Goal: Find specific page/section

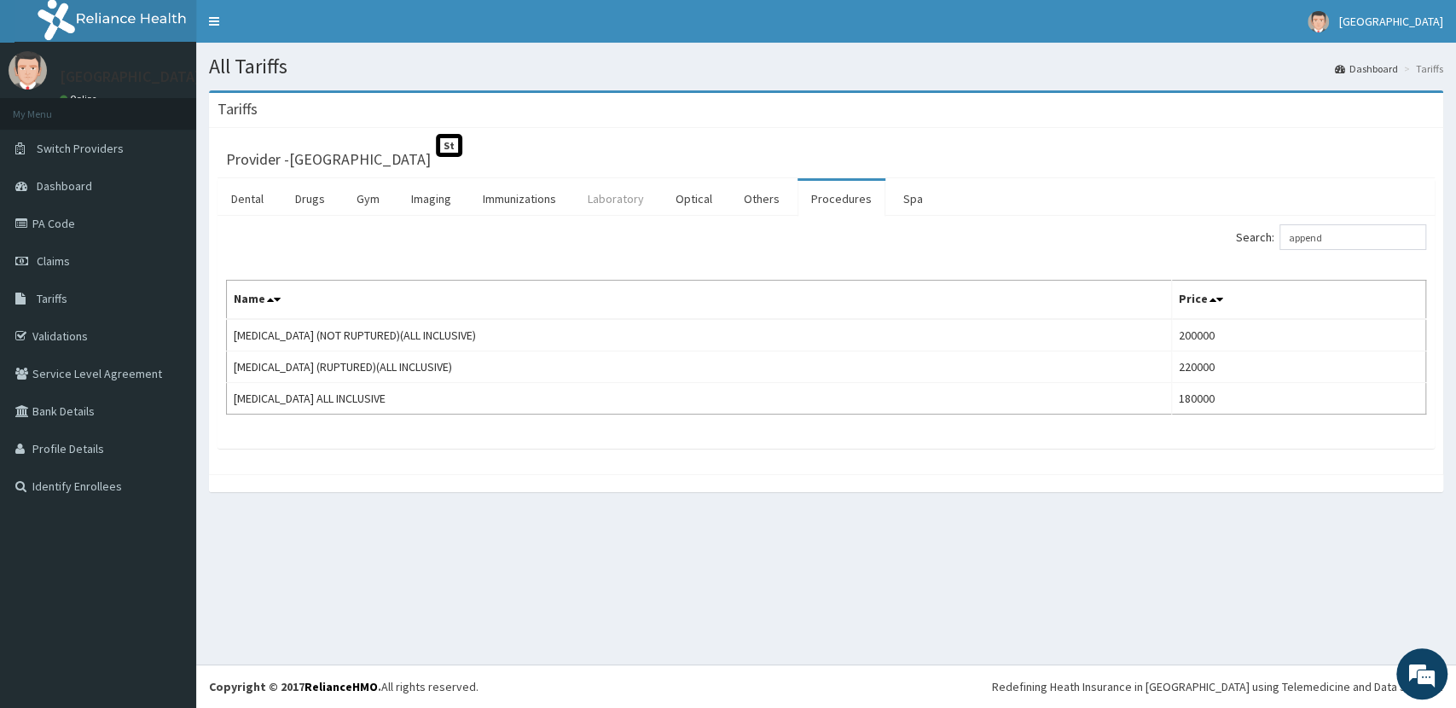
click at [623, 189] on link "Laboratory" at bounding box center [616, 199] width 84 height 36
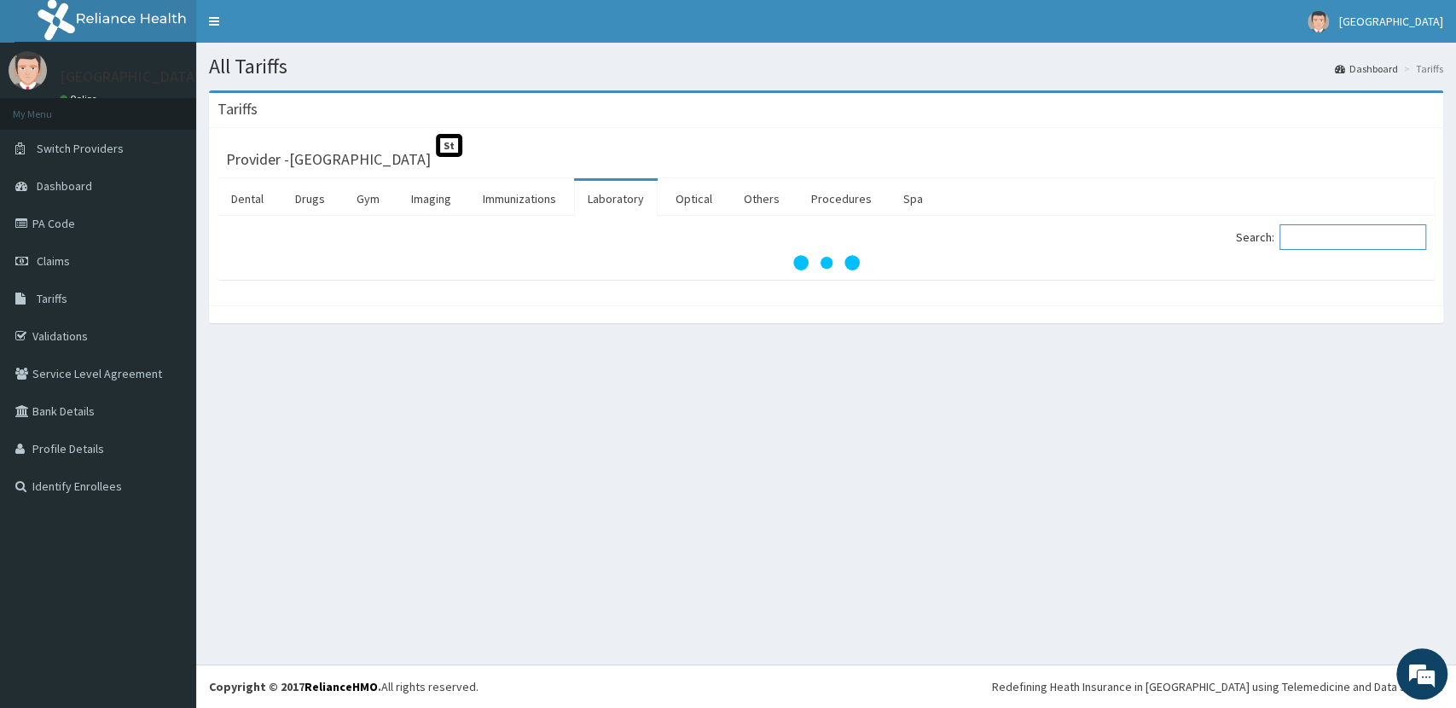
click at [1326, 243] on input "Search:" at bounding box center [1353, 237] width 147 height 26
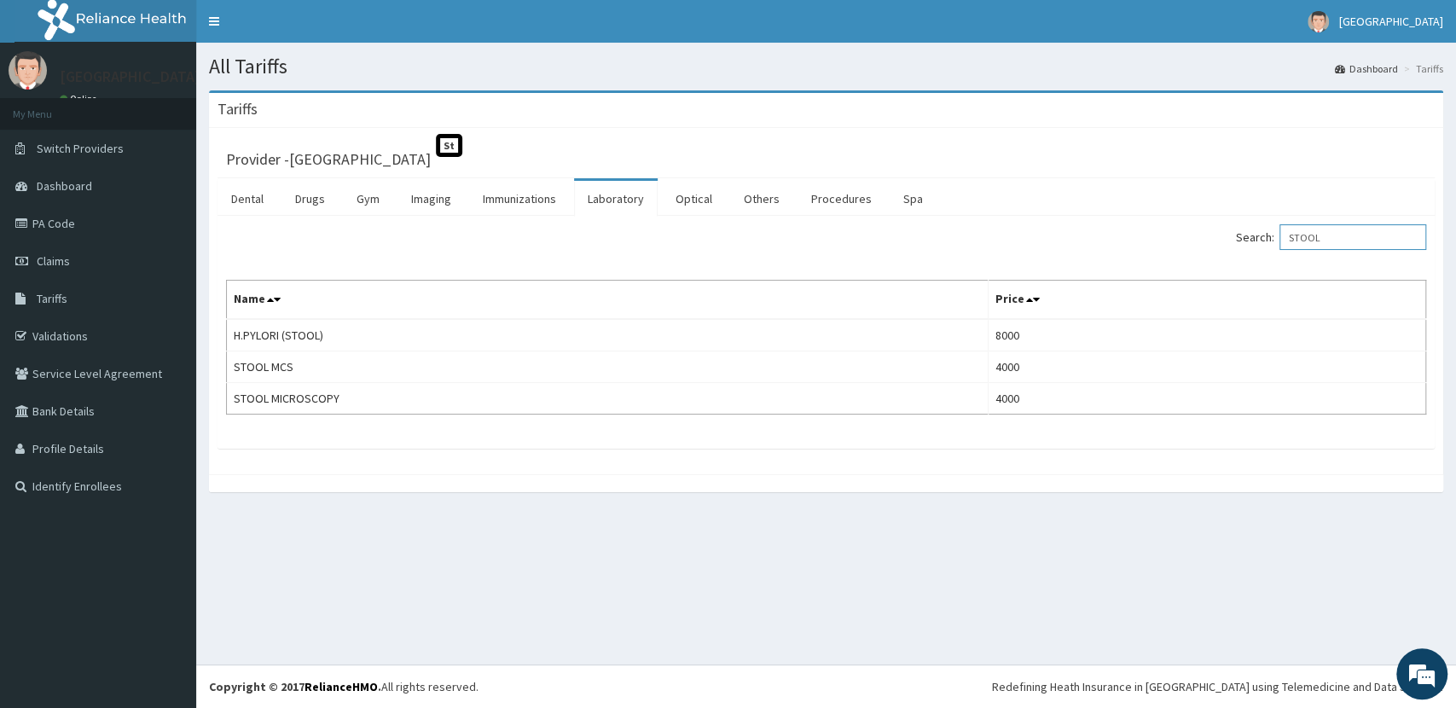
click at [1358, 234] on input "STOOL" at bounding box center [1353, 237] width 147 height 26
drag, startPoint x: 1358, startPoint y: 234, endPoint x: 1205, endPoint y: 238, distance: 153.6
click at [1213, 242] on div "Search: STOOL" at bounding box center [1134, 239] width 588 height 30
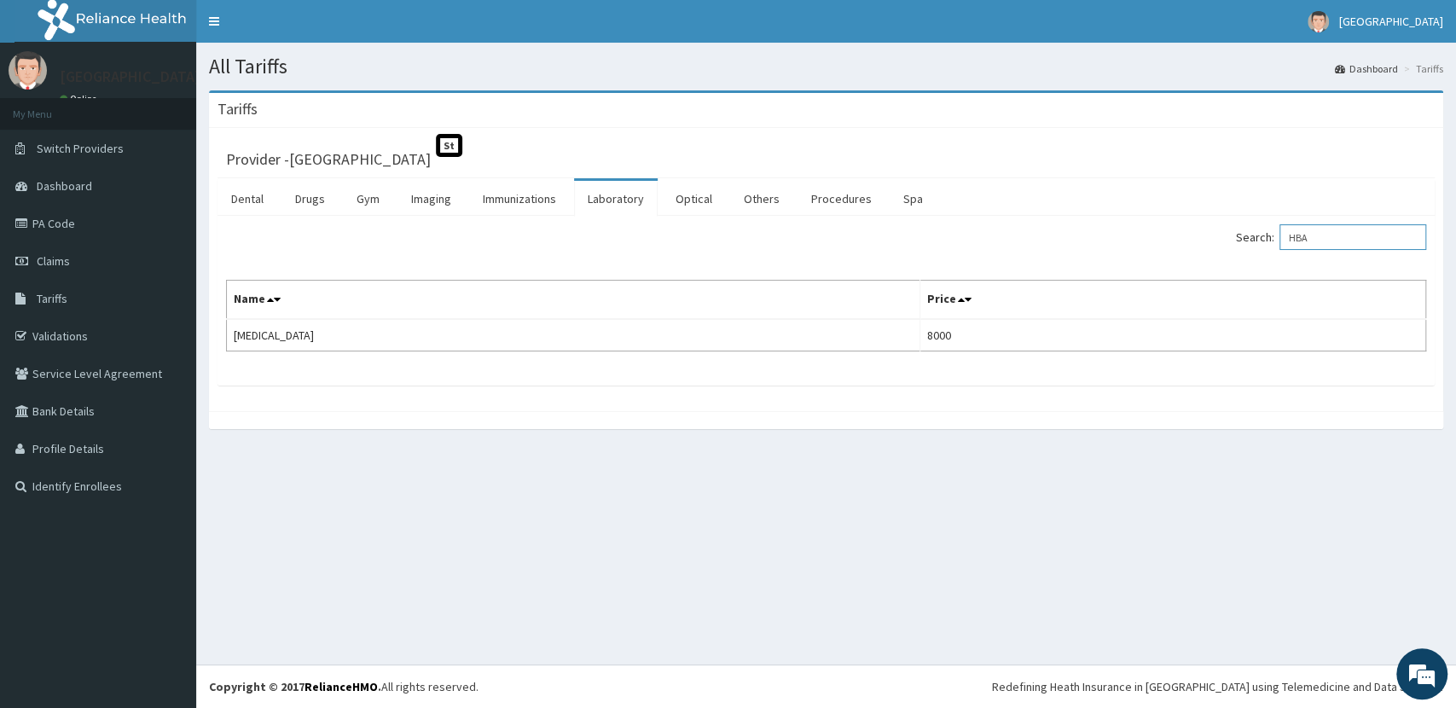
type input "HBA"
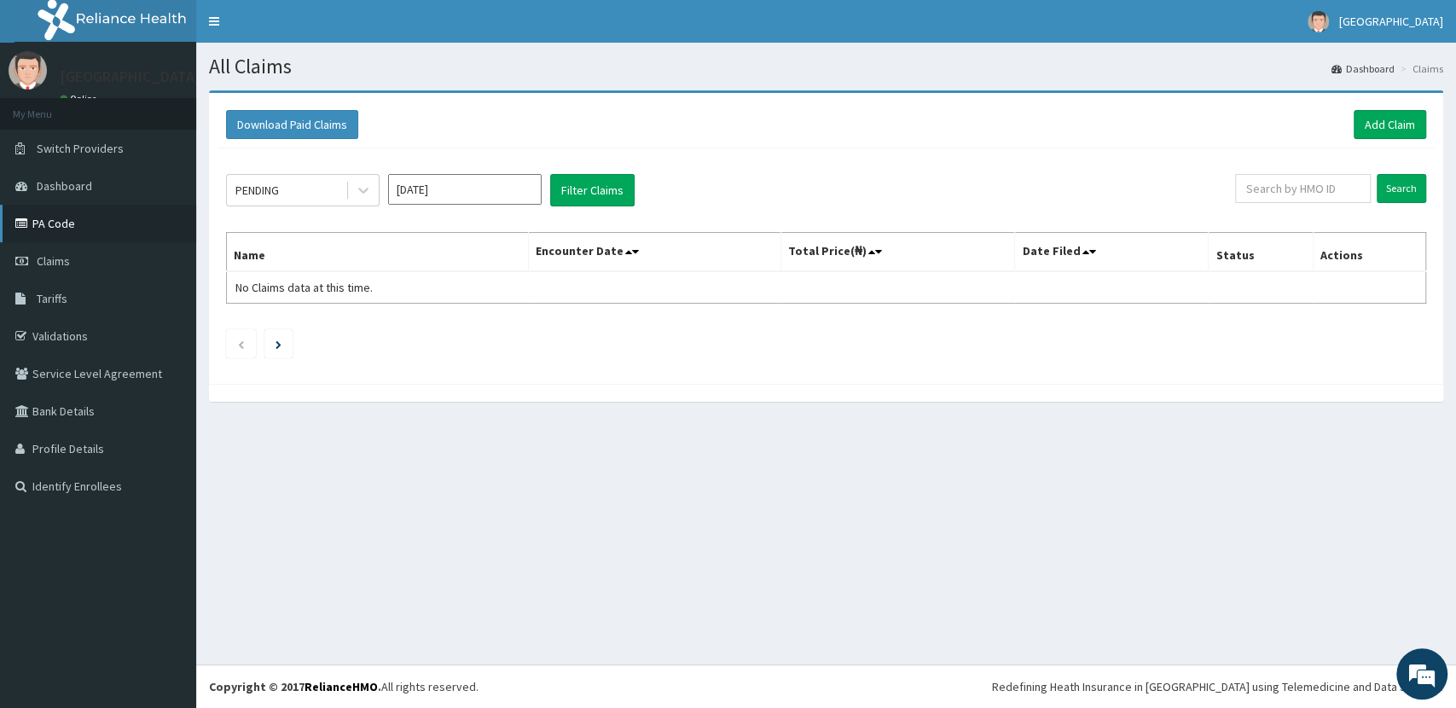
click at [78, 231] on link "PA Code" at bounding box center [98, 224] width 196 height 38
